Goal: Task Accomplishment & Management: Use online tool/utility

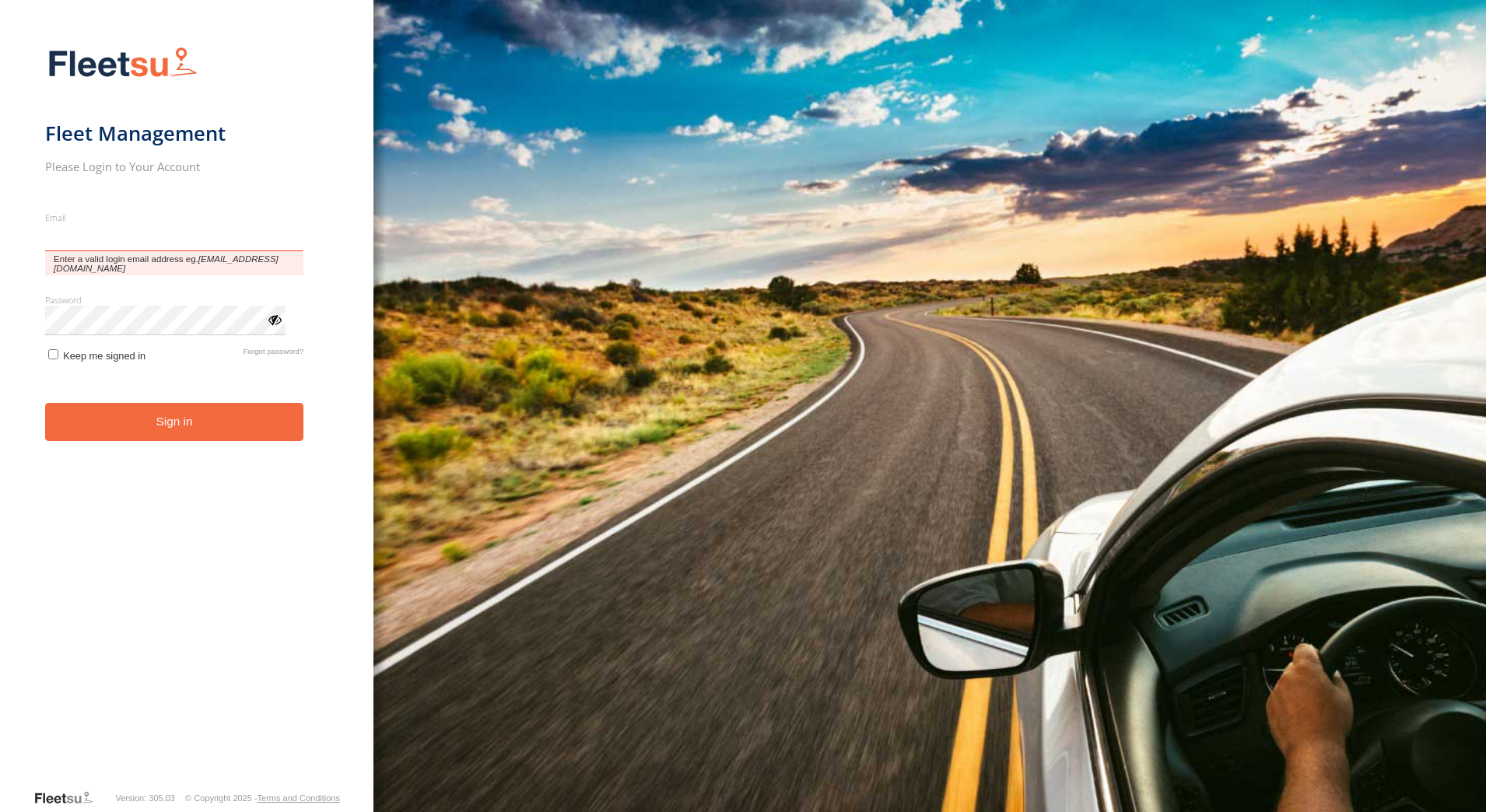
type input "**********"
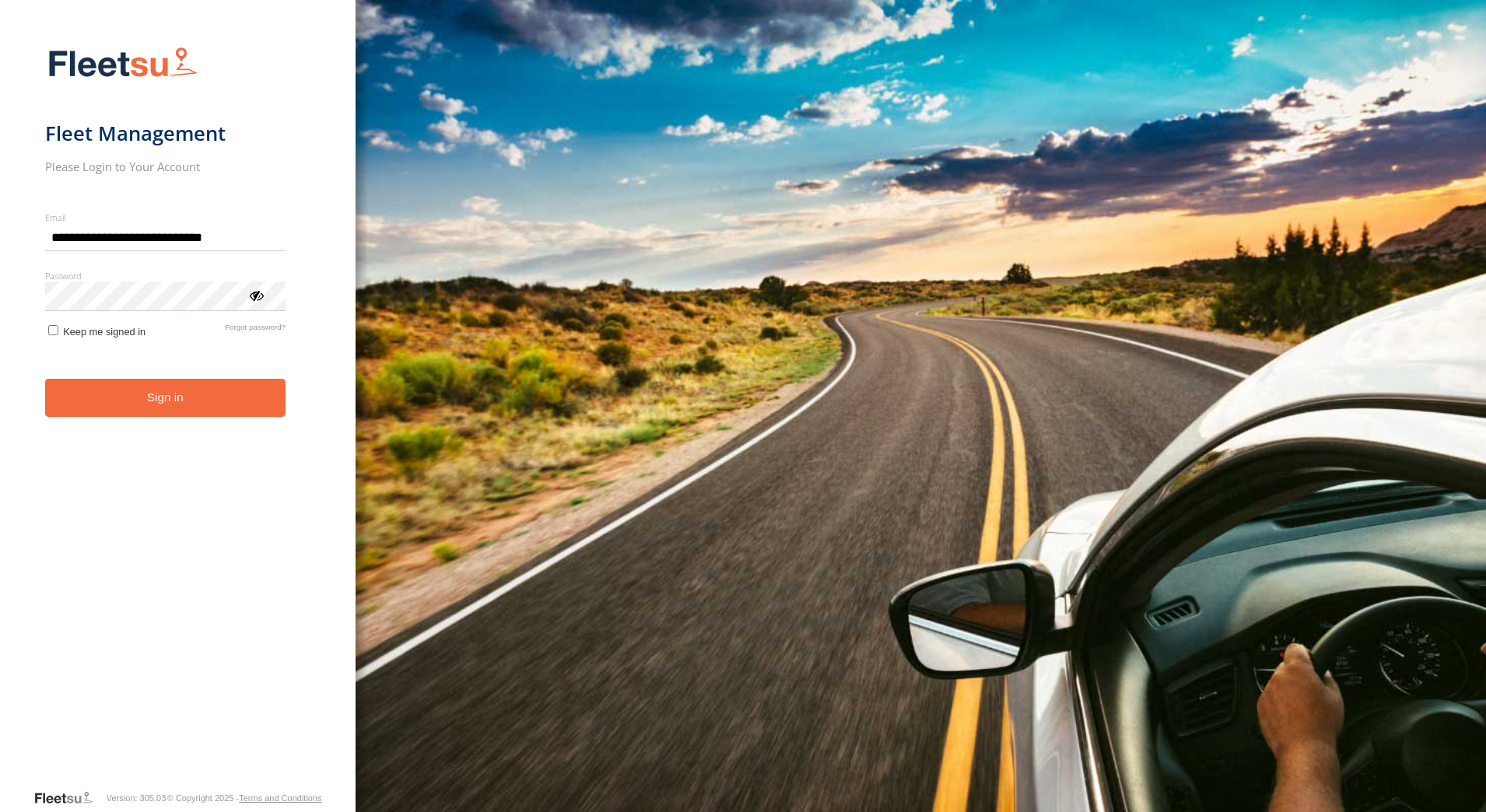
click at [146, 407] on button "Sign in" at bounding box center [165, 397] width 241 height 38
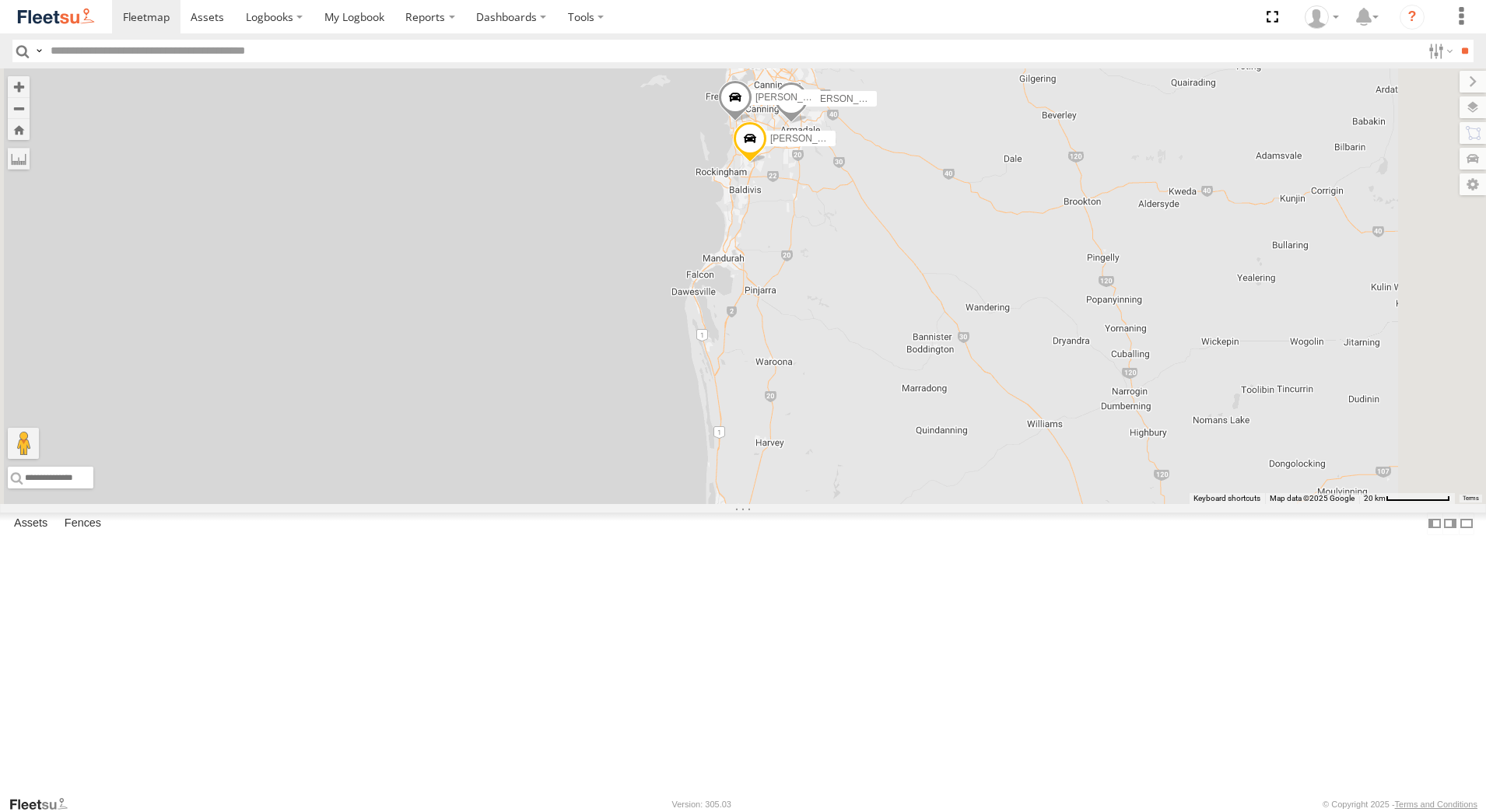
click at [0, 0] on div "[PERSON_NAME] - 1INW973" at bounding box center [0, 0] width 0 height 0
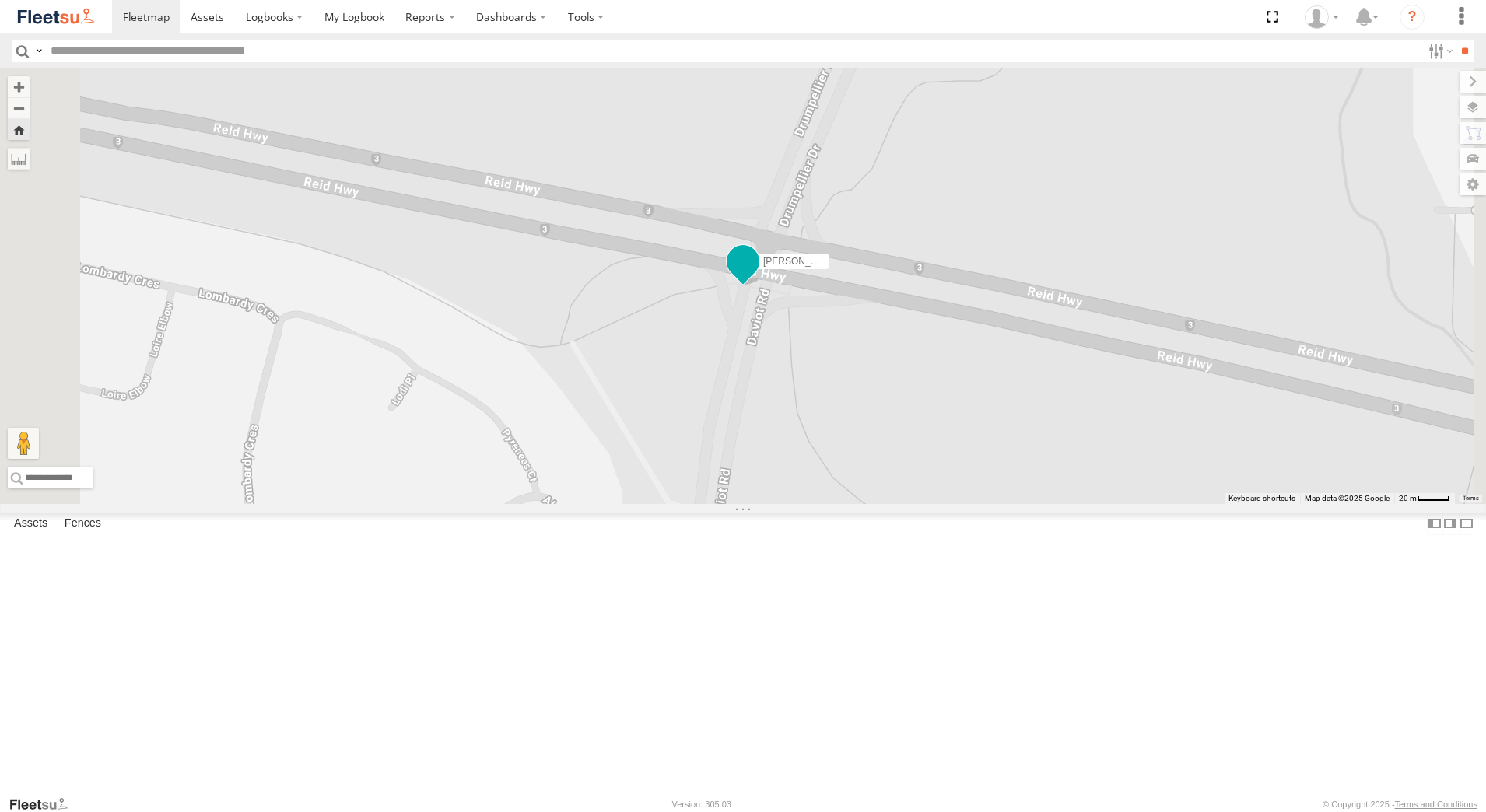
click at [757, 275] on span at bounding box center [743, 261] width 28 height 28
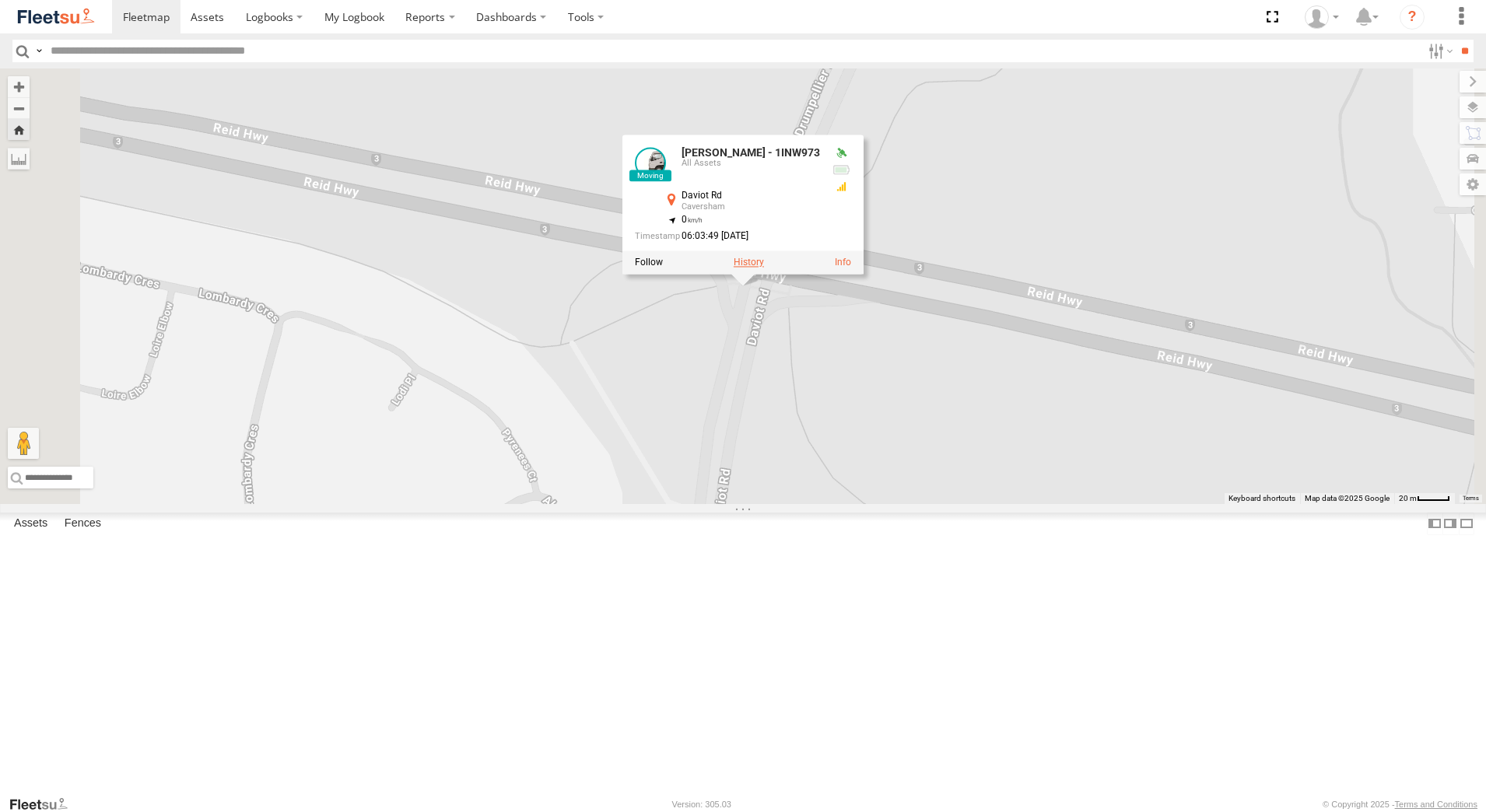
click at [764, 268] on label at bounding box center [748, 263] width 30 height 11
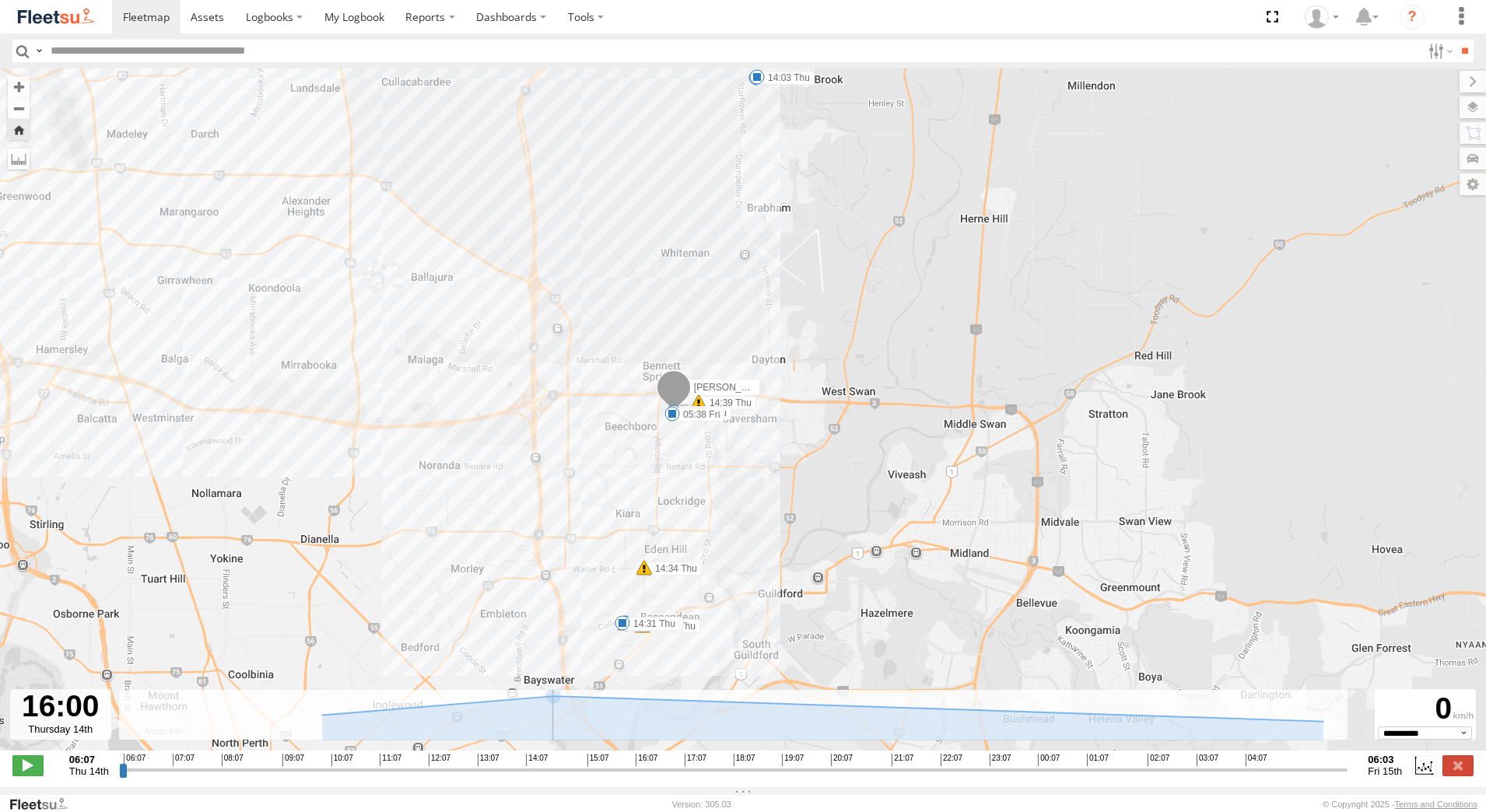
drag, startPoint x: 615, startPoint y: 786, endPoint x: 635, endPoint y: 788, distance: 20.1
drag, startPoint x: 635, startPoint y: 788, endPoint x: 1463, endPoint y: 771, distance: 828.2
click at [1348, 771] on input "range" at bounding box center [733, 769] width 1229 height 15
click at [1463, 771] on label at bounding box center [1458, 765] width 31 height 20
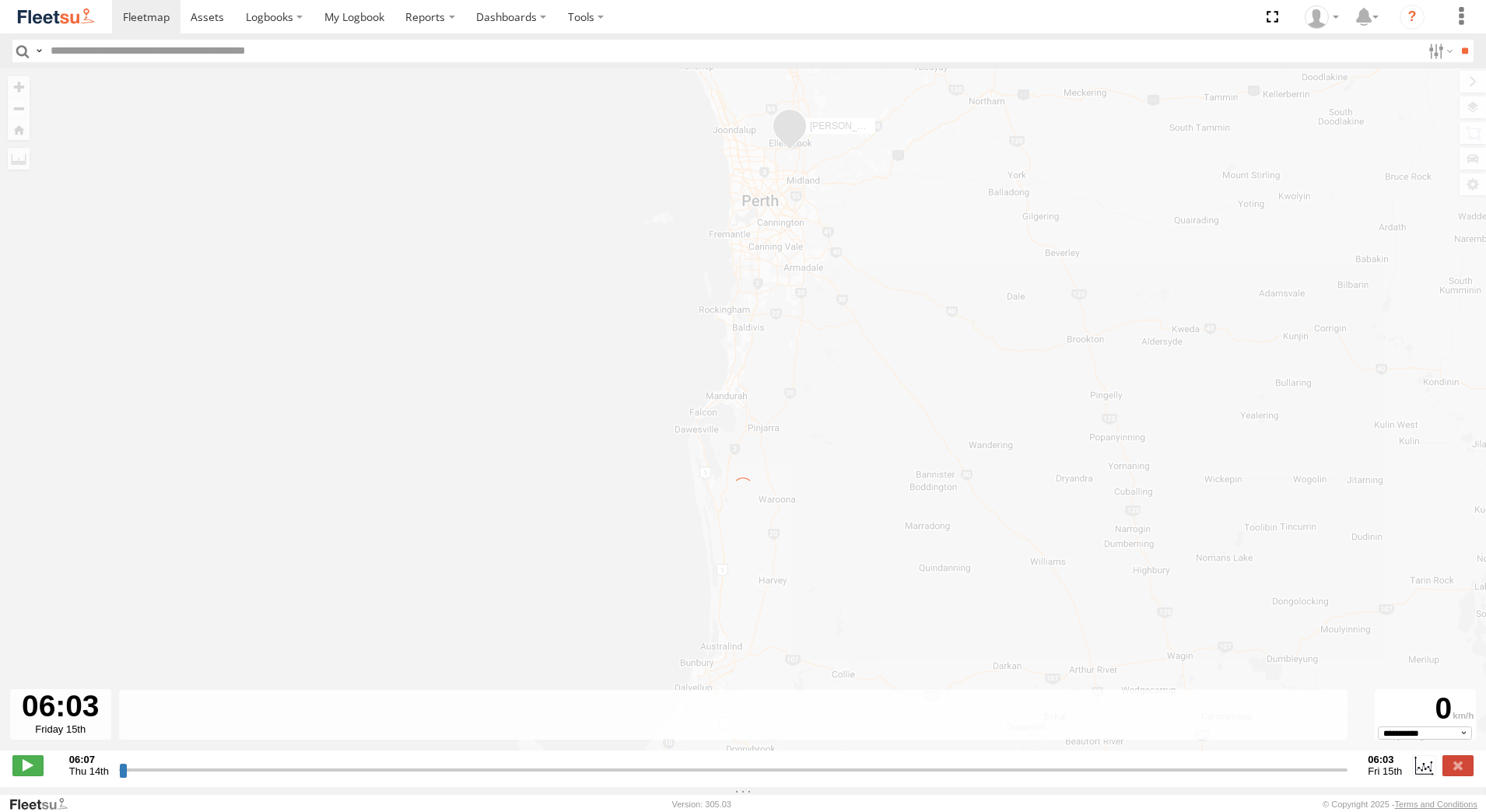
type input "**********"
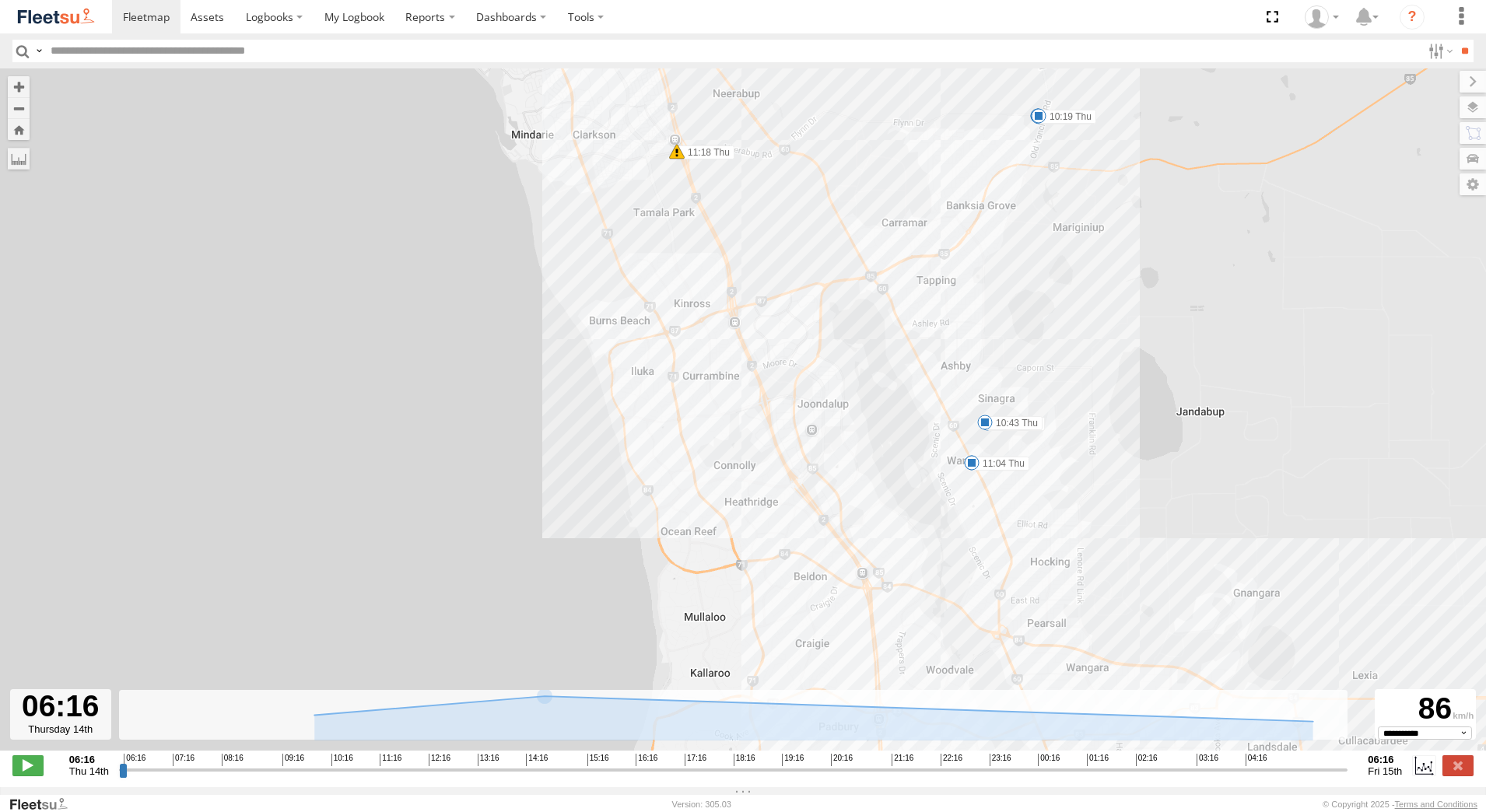
drag, startPoint x: 958, startPoint y: 387, endPoint x: 1004, endPoint y: 712, distance: 328.2
click at [1004, 712] on div "To navigate the map with touch gestures double-tap and hold your finger on the …" at bounding box center [743, 428] width 1486 height 719
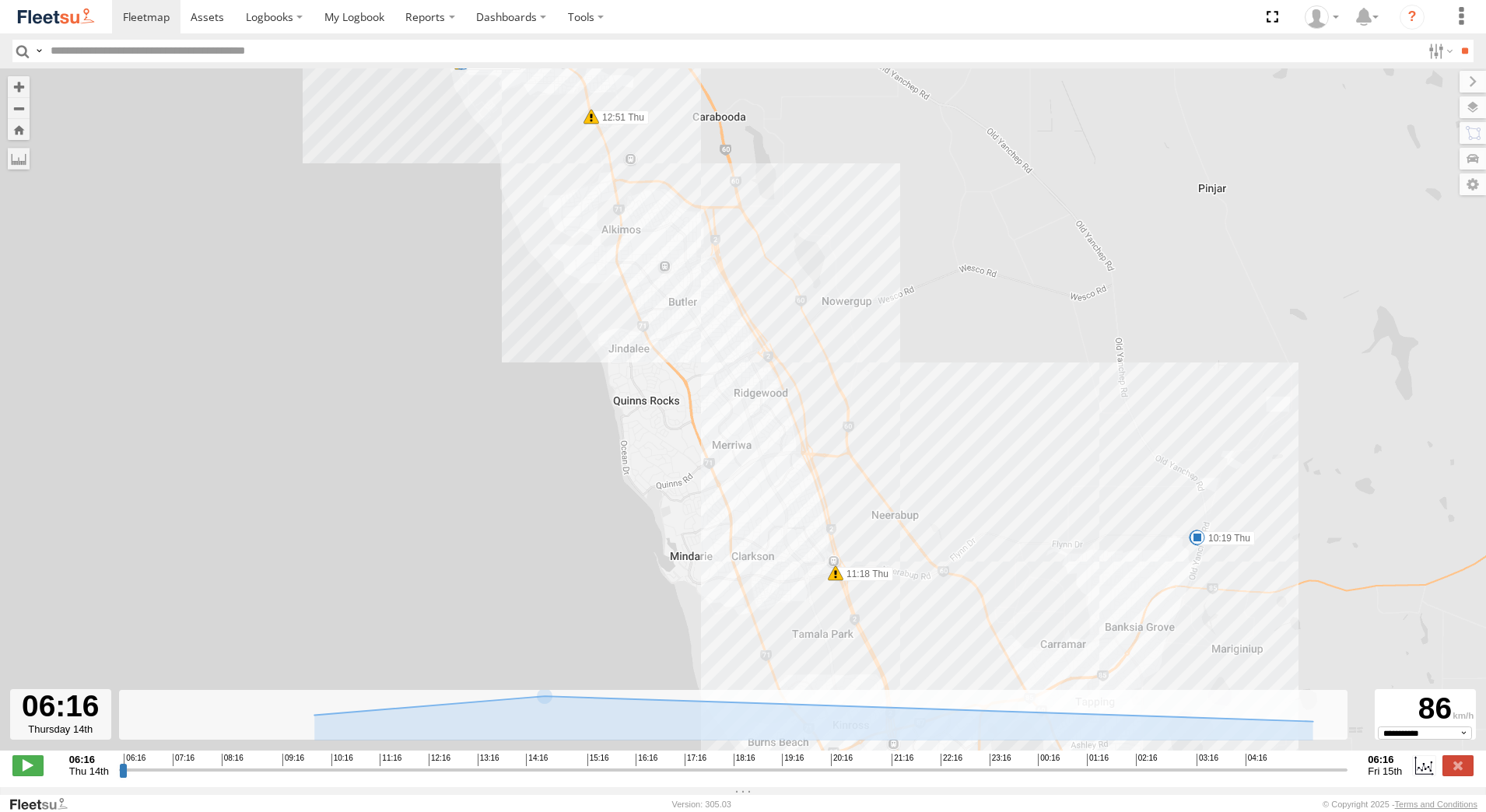
drag, startPoint x: 1012, startPoint y: 449, endPoint x: 1160, endPoint y: 846, distance: 423.7
click at [1160, 811] on html at bounding box center [743, 406] width 1486 height 812
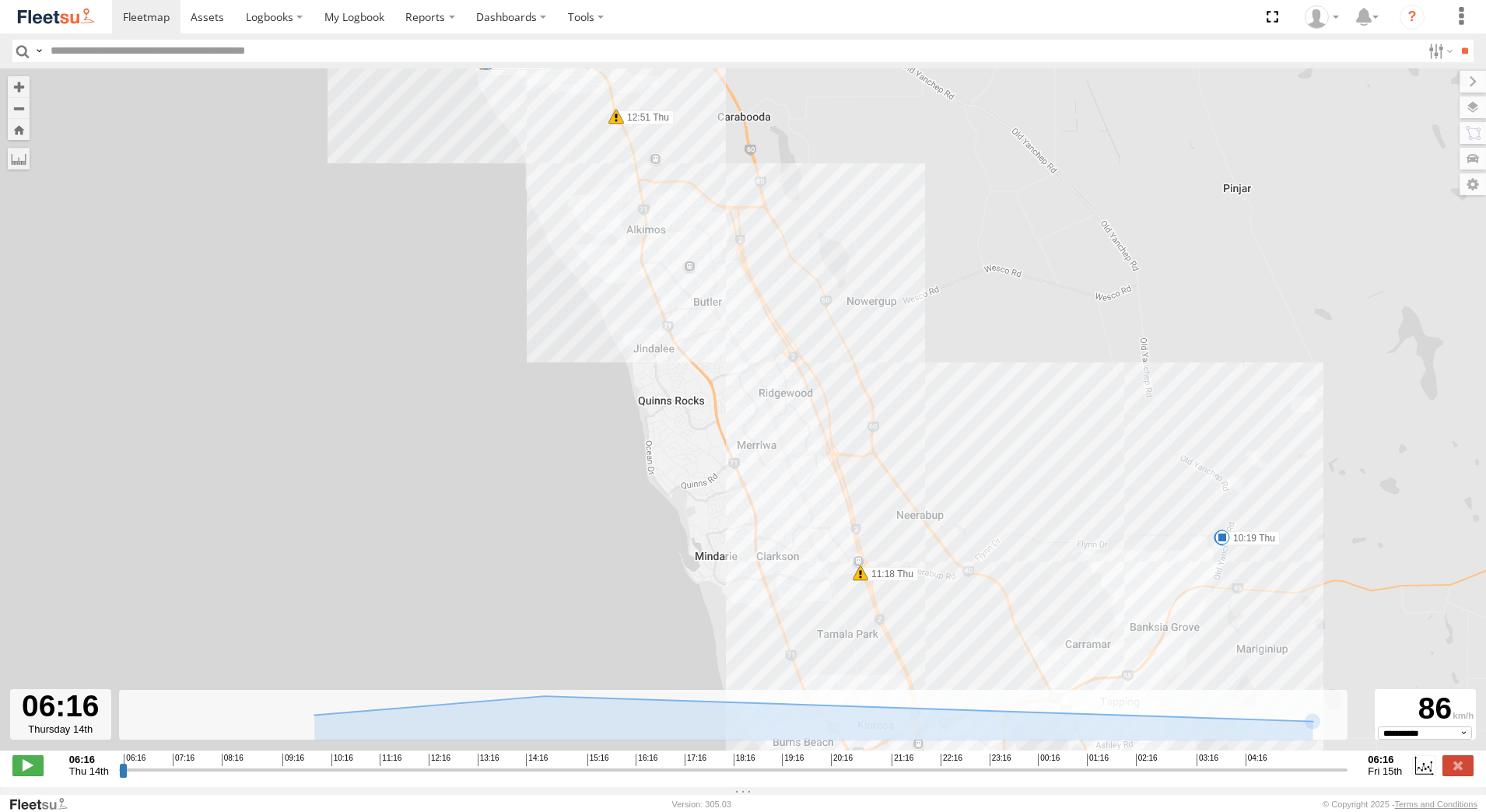
drag, startPoint x: 1118, startPoint y: 658, endPoint x: 914, endPoint y: 313, distance: 400.8
click at [914, 313] on div "To navigate the map with touch gestures double-tap and hold your finger on the …" at bounding box center [743, 428] width 1486 height 719
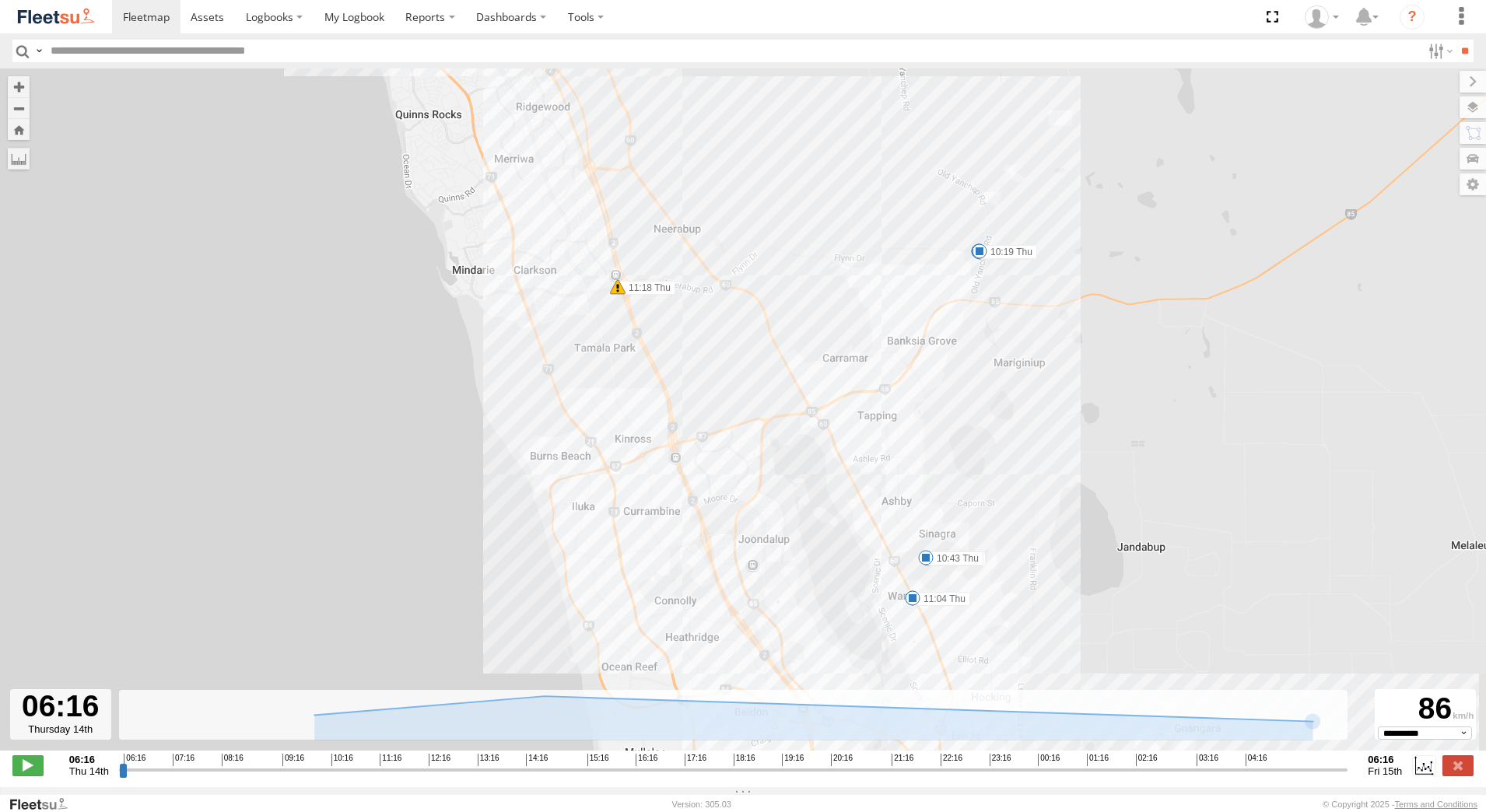
drag, startPoint x: 1094, startPoint y: 454, endPoint x: 592, endPoint y: 145, distance: 589.5
click at [592, 145] on div "[PERSON_NAME] - 1INW973 06:53 Thu 09:05 Thu 09:08 Thu 10:19 Thu 10:34 Thu 10:43…" at bounding box center [743, 418] width 1486 height 699
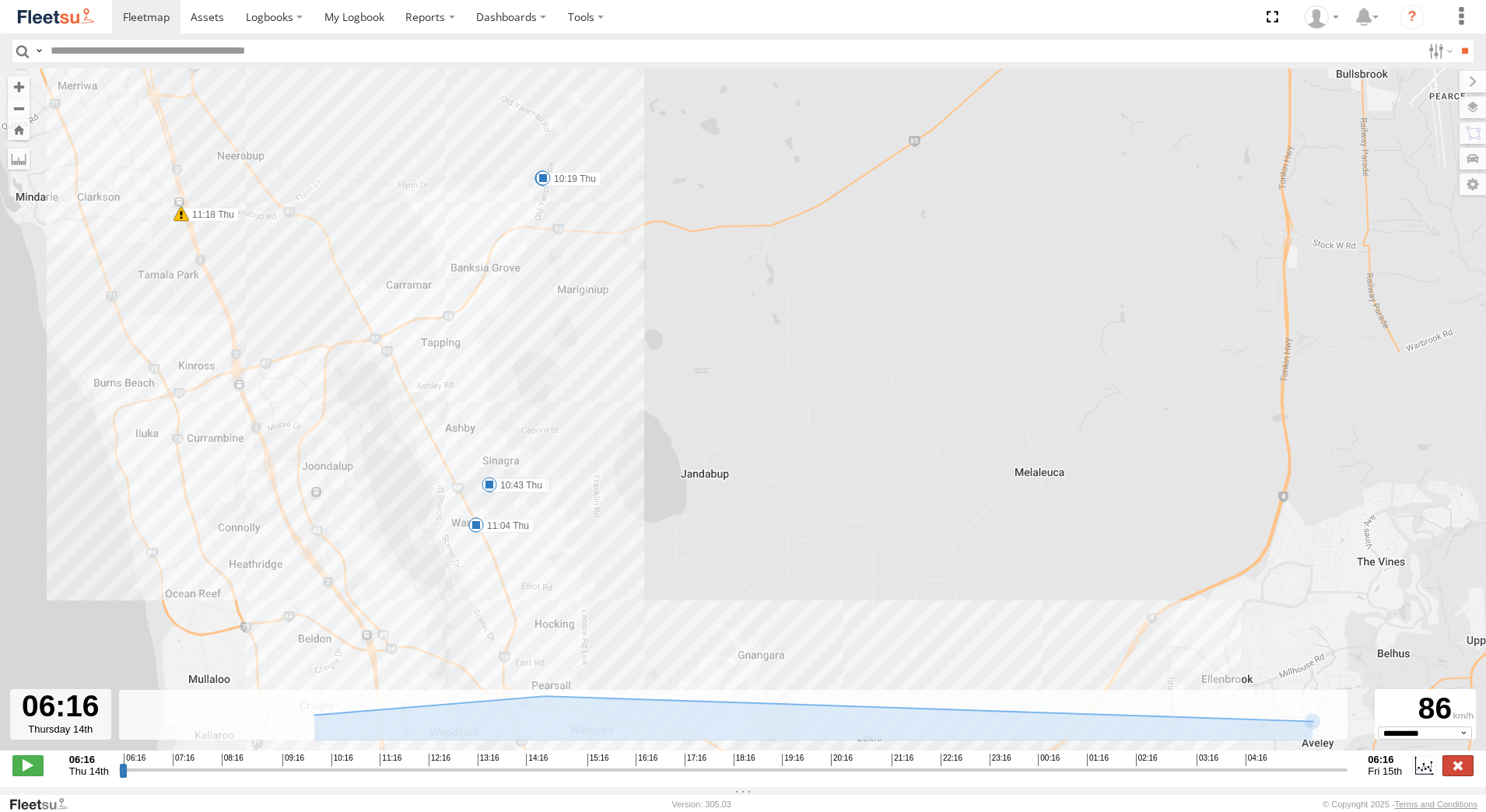
click at [1460, 769] on label at bounding box center [1458, 765] width 31 height 20
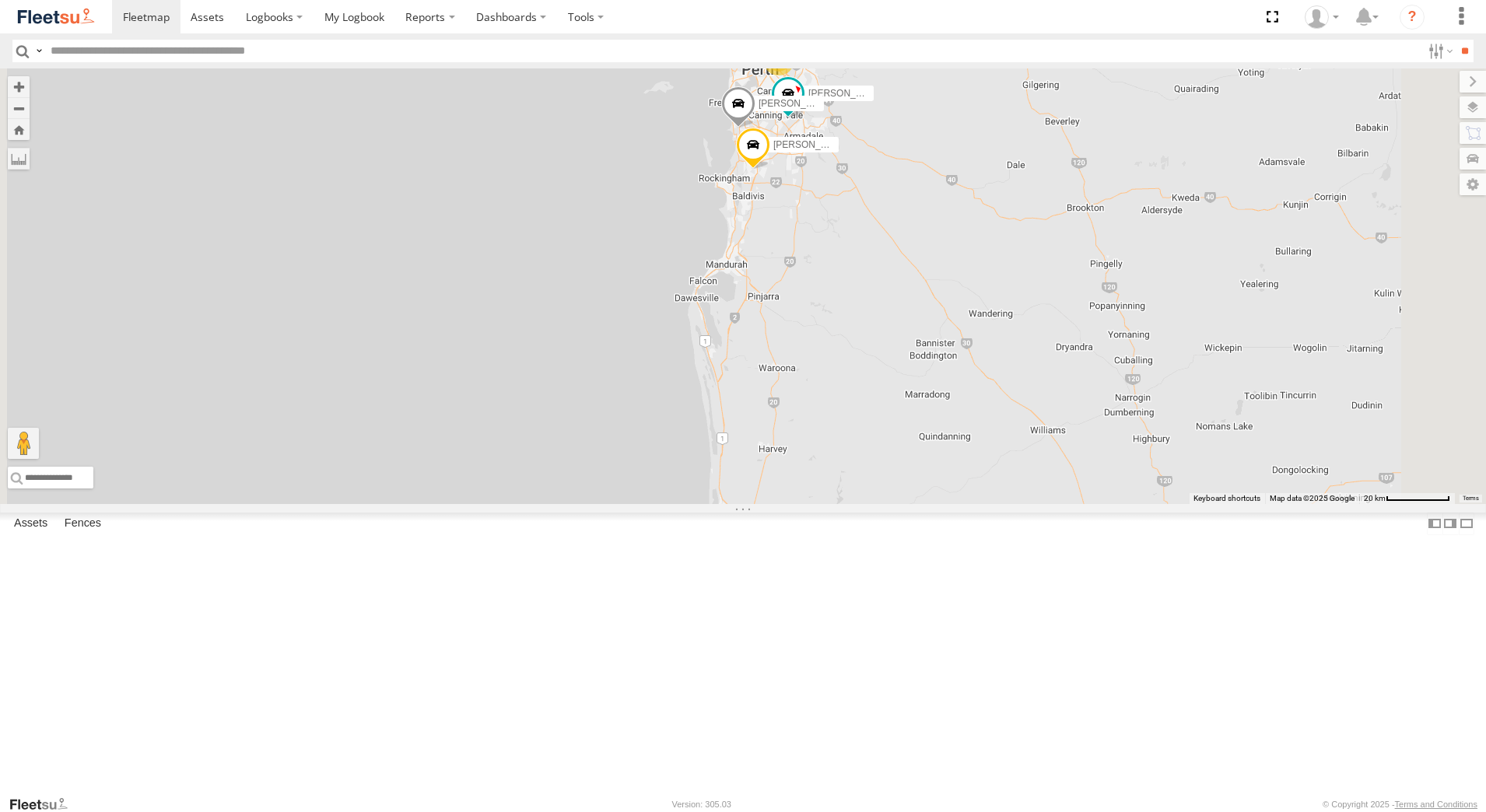
click at [0, 0] on div "[PERSON_NAME] - 1INW973" at bounding box center [0, 0] width 0 height 0
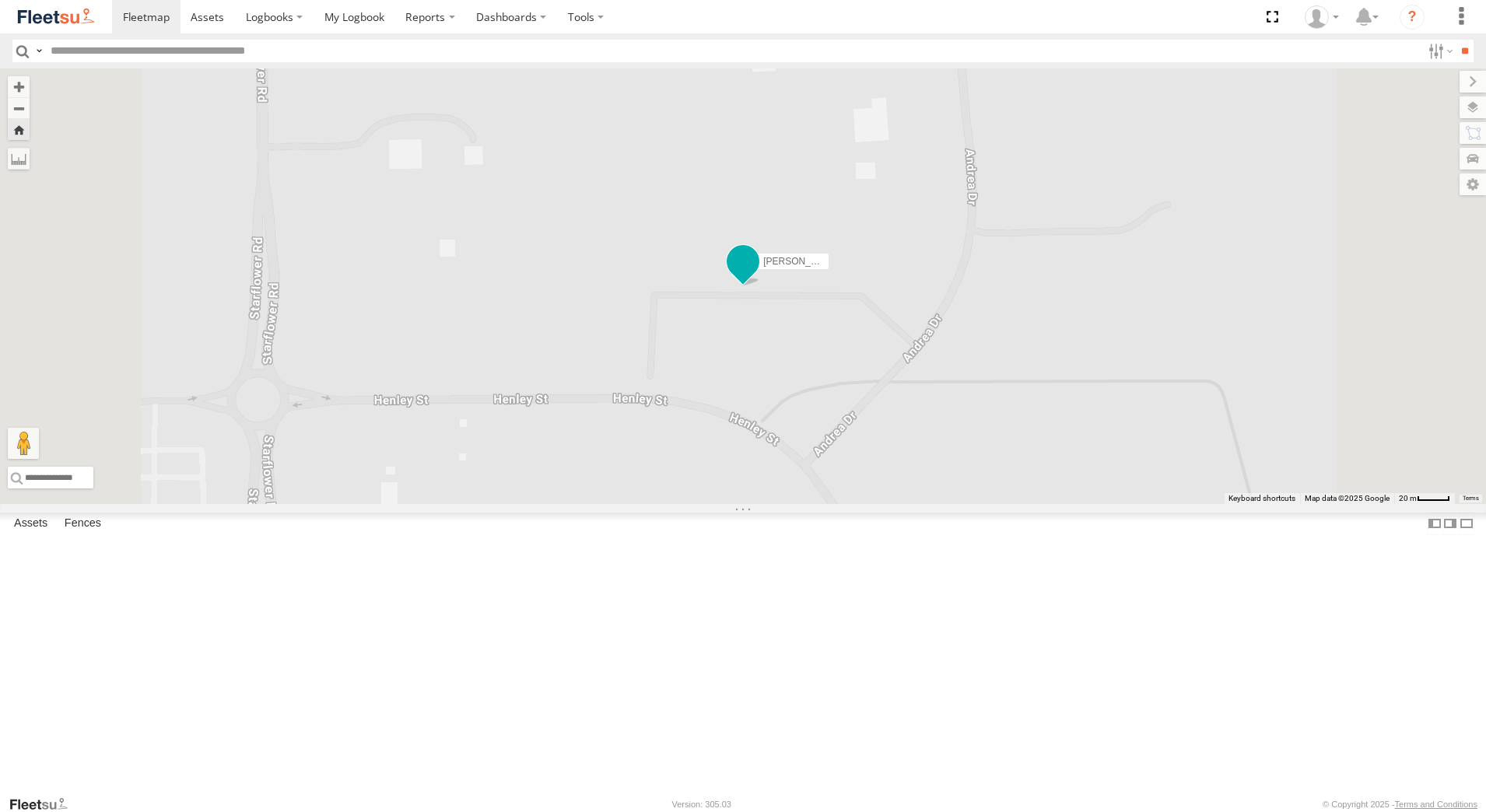
click at [757, 276] on span at bounding box center [743, 262] width 28 height 28
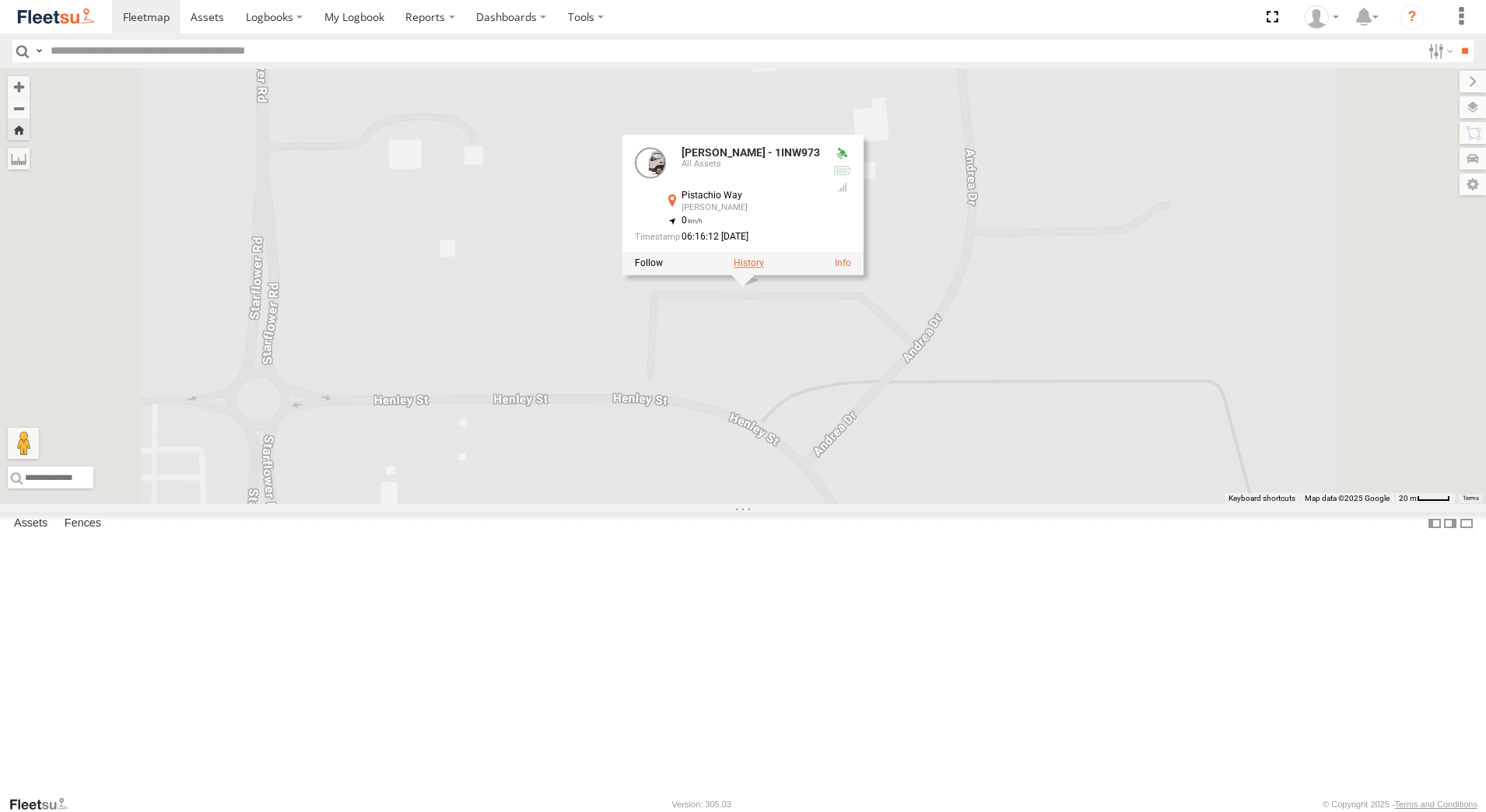
click at [764, 269] on label at bounding box center [748, 263] width 30 height 11
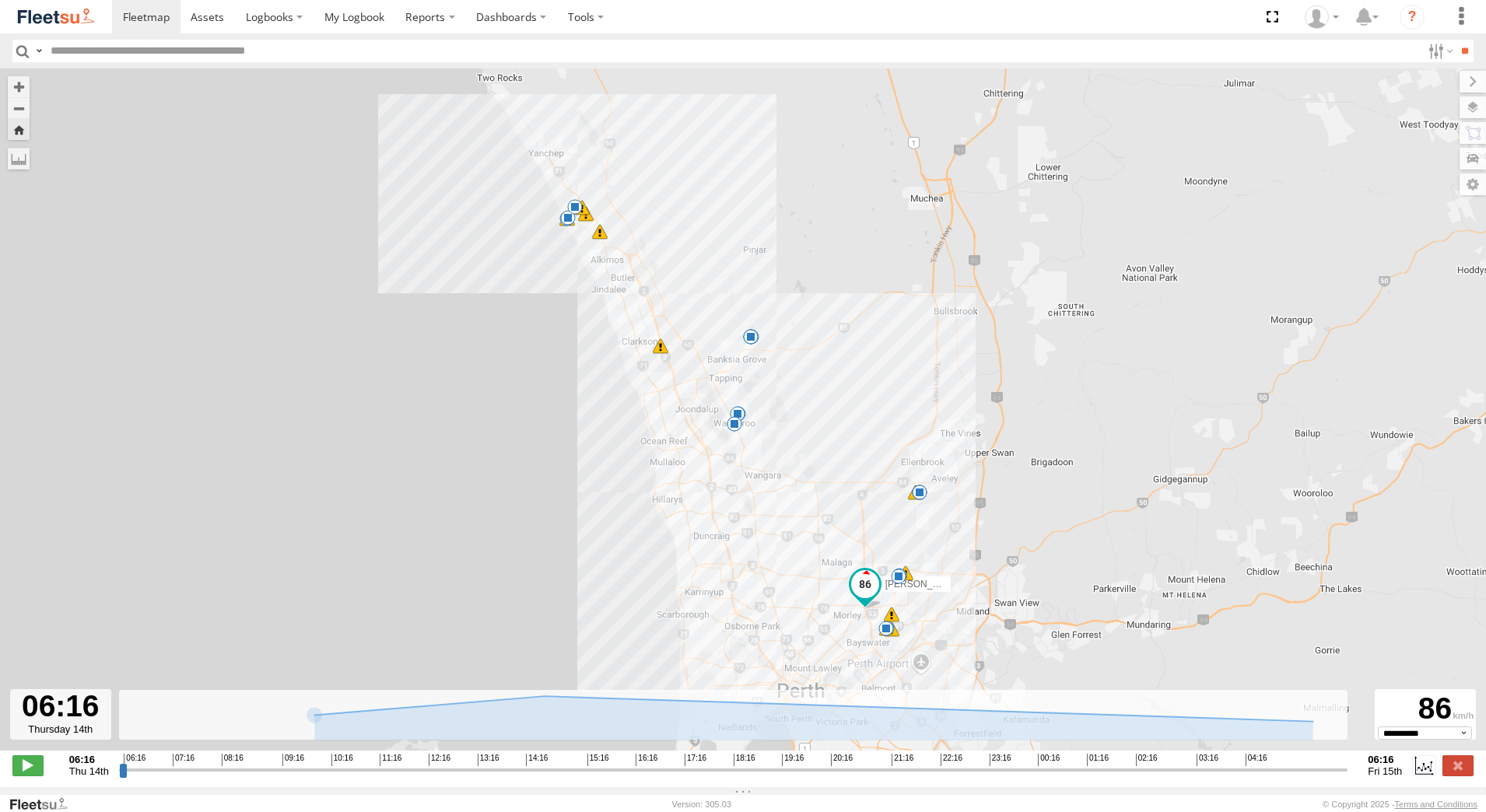
click at [868, 596] on span at bounding box center [865, 584] width 28 height 28
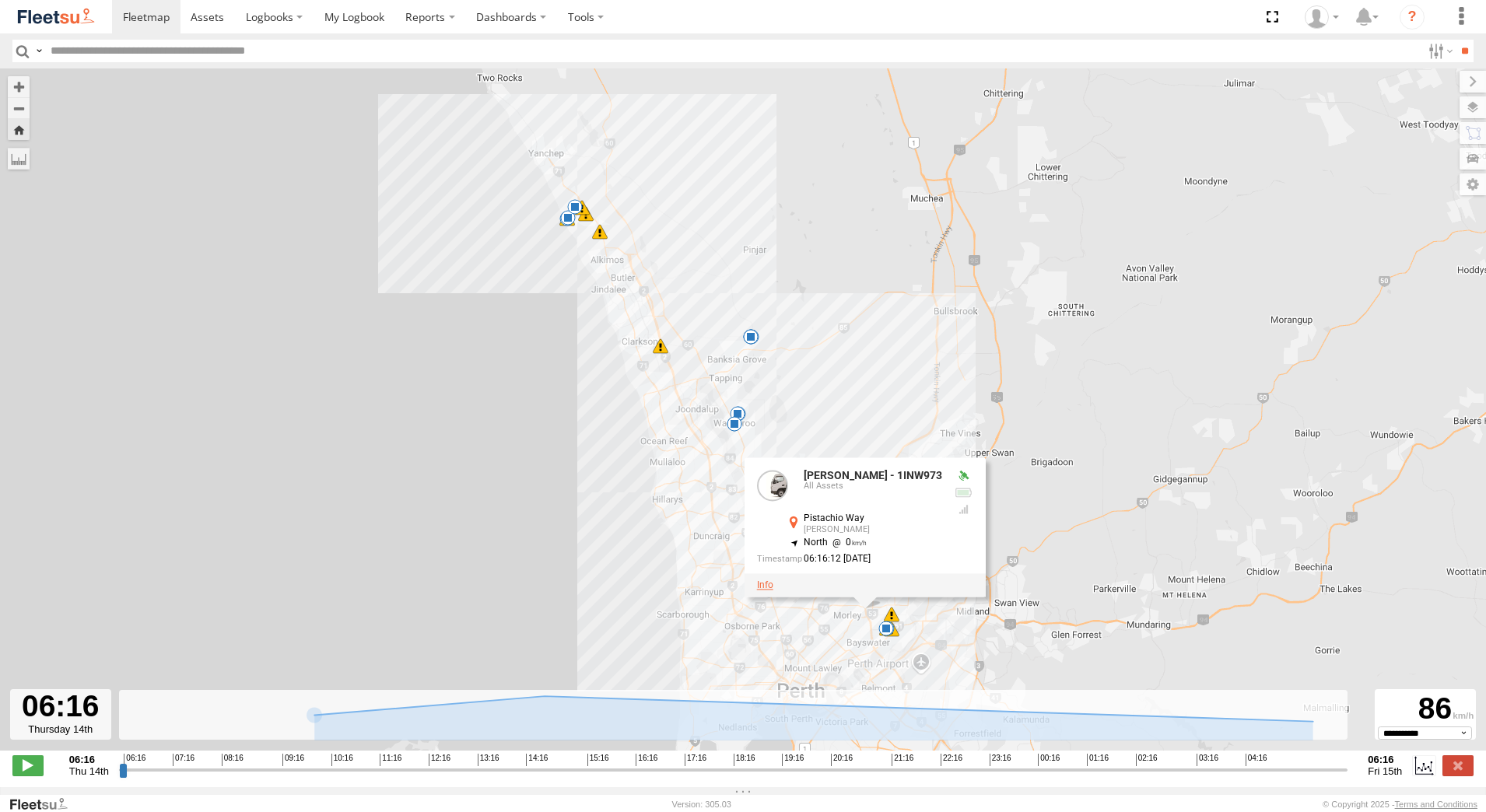
click at [773, 591] on link at bounding box center [764, 586] width 16 height 11
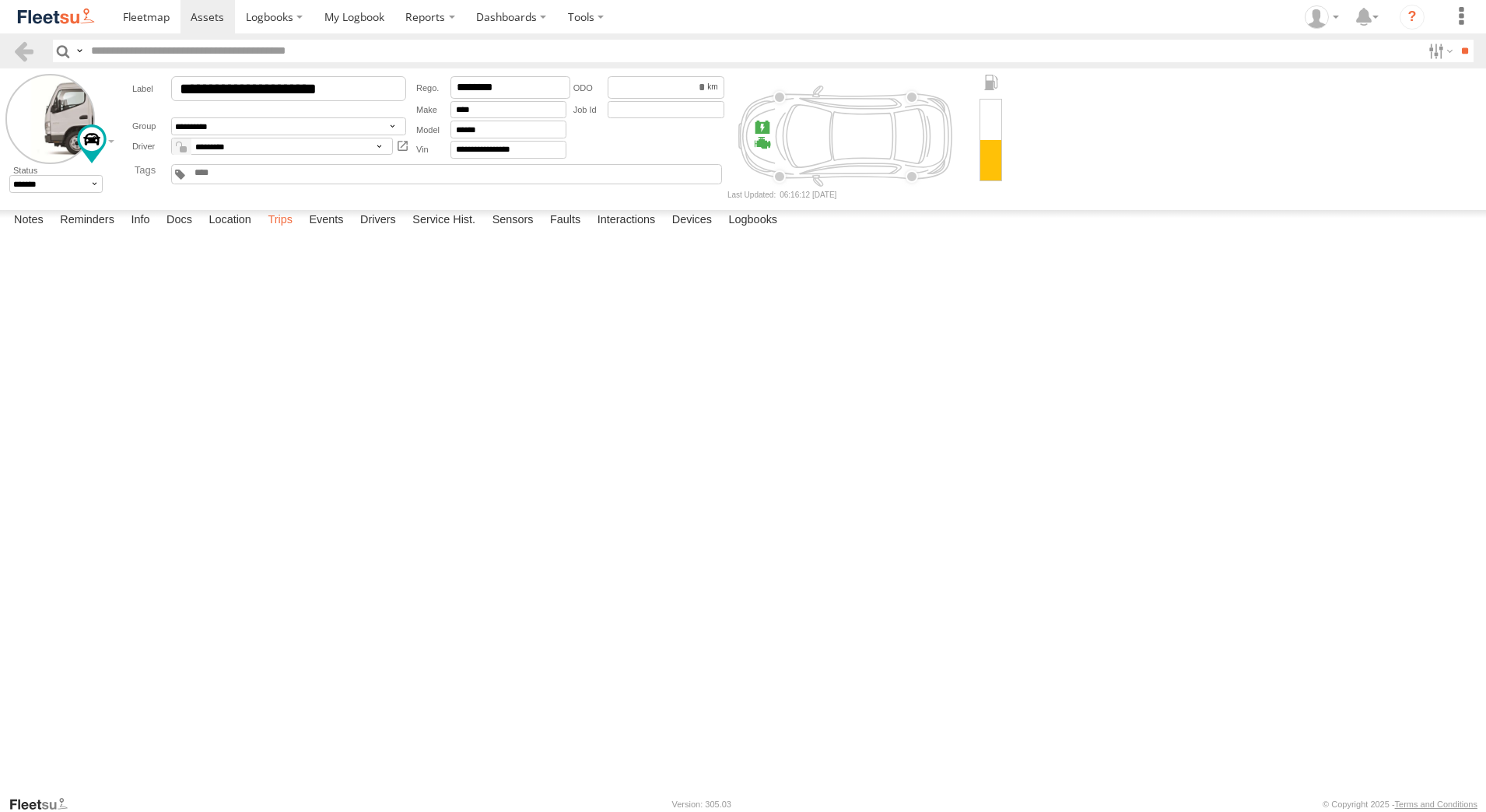
click at [292, 232] on label "Trips" at bounding box center [280, 221] width 41 height 22
